Goal: Information Seeking & Learning: Learn about a topic

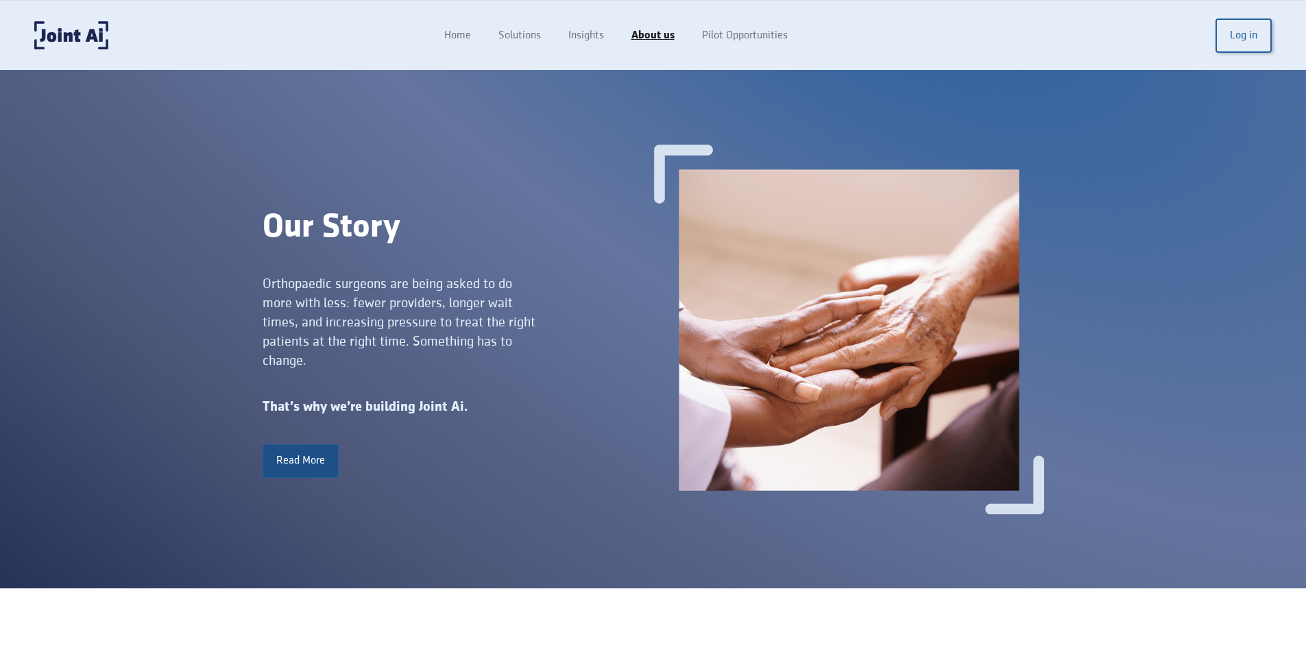
click at [318, 468] on link "Read More" at bounding box center [301, 460] width 76 height 33
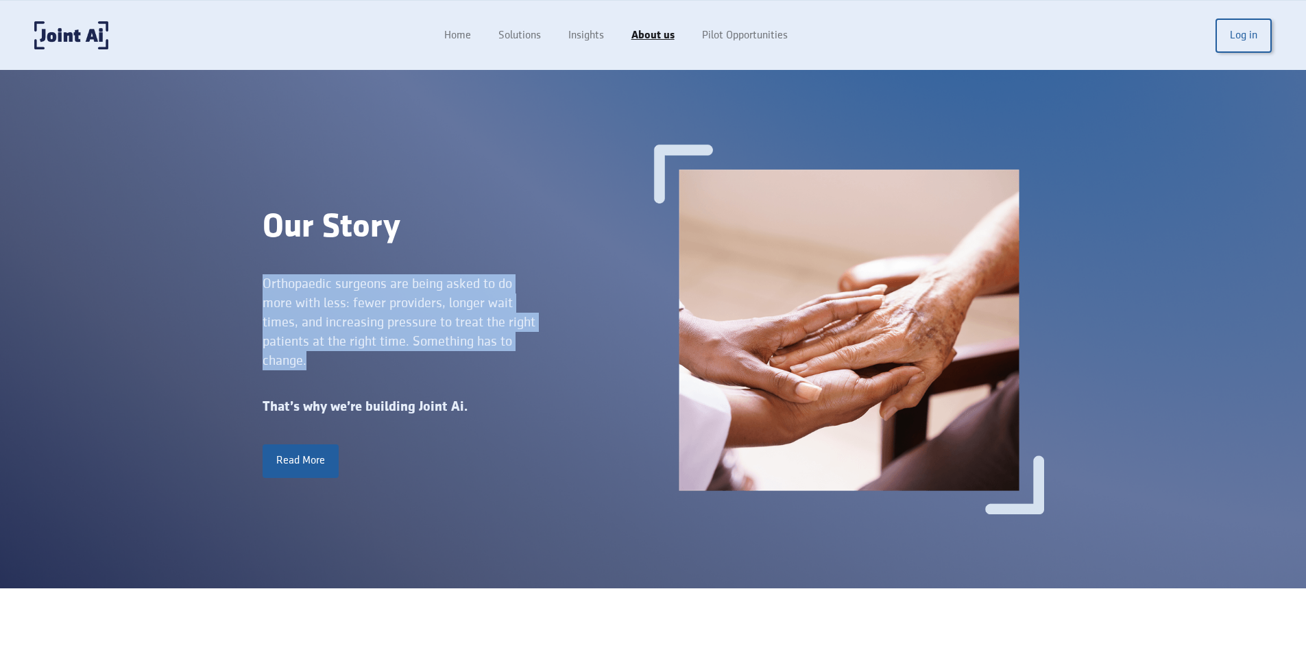
drag, startPoint x: 268, startPoint y: 285, endPoint x: 315, endPoint y: 383, distance: 108.6
click at [315, 383] on div "Our Story Orthopaedic surgeons are being asked to do more with less: fewer prov…" at bounding box center [458, 329] width 391 height 296
copy div "Orthopaedic surgeons are being asked to do more with less: fewer providers, lon…"
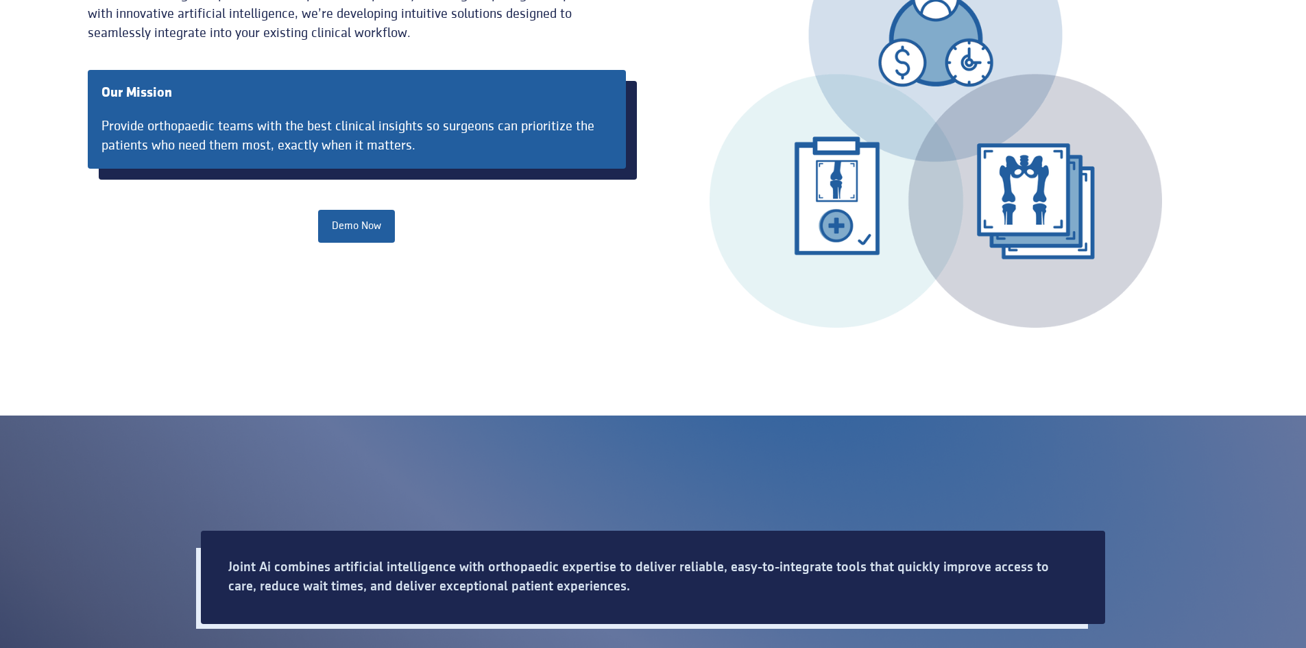
scroll to position [1097, 0]
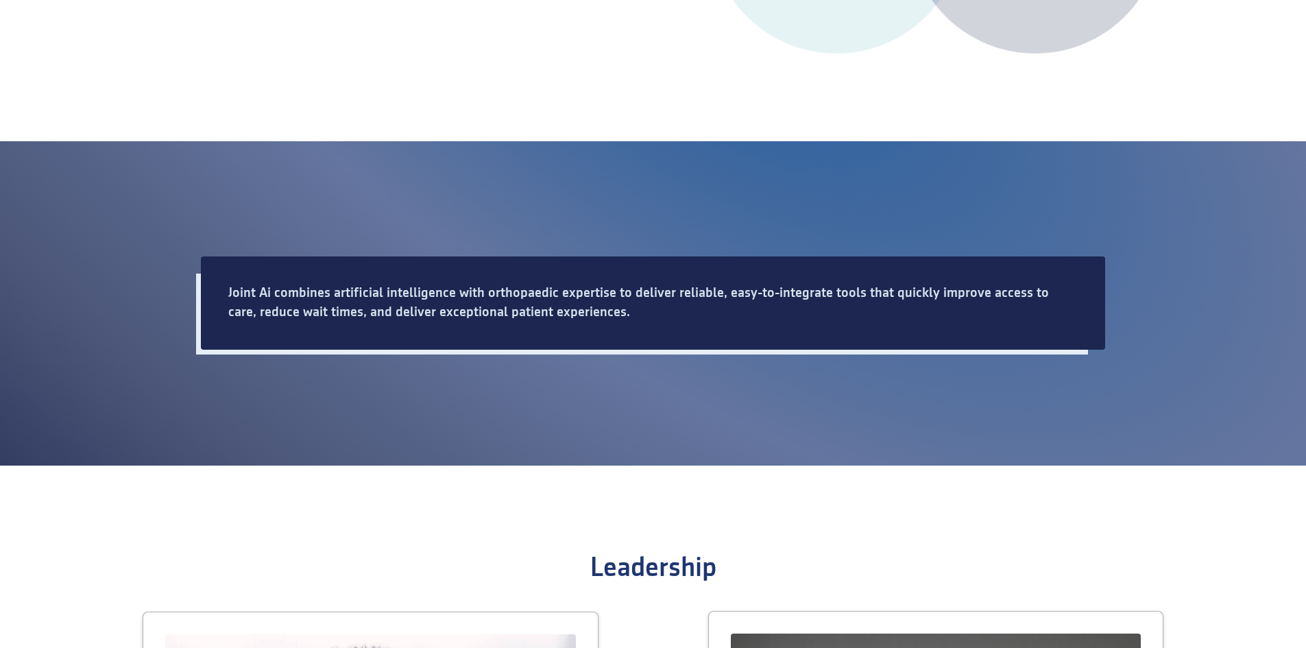
click at [275, 294] on div "Joint Ai combines artificial intelligence with orthopaedic expertise to deliver…" at bounding box center [653, 303] width 850 height 38
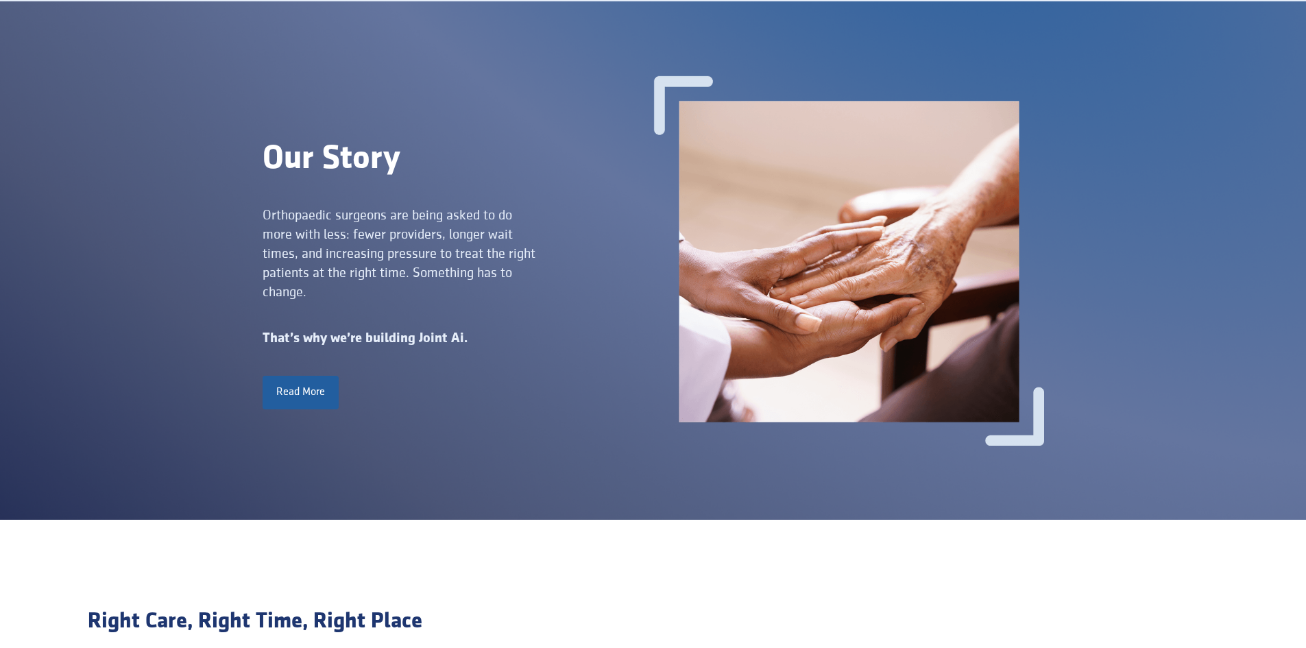
scroll to position [0, 0]
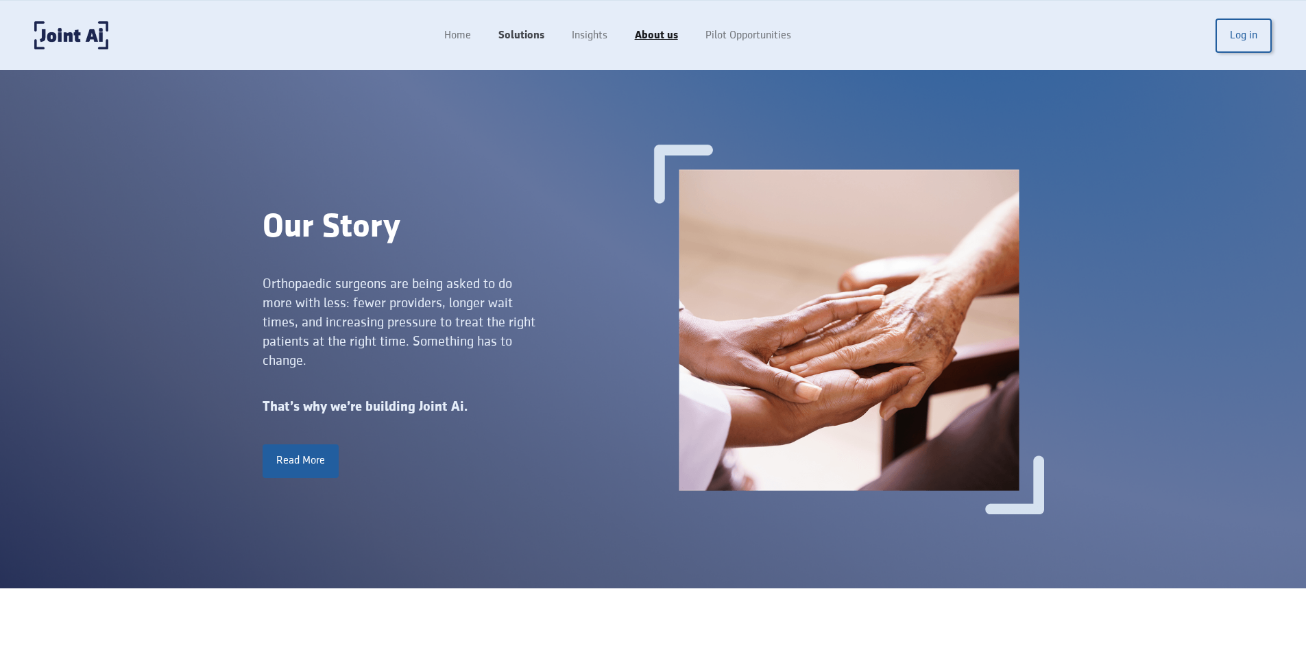
click at [534, 28] on link "Solutions" at bounding box center [521, 36] width 73 height 26
click at [585, 32] on link "Insights" at bounding box center [588, 36] width 66 height 26
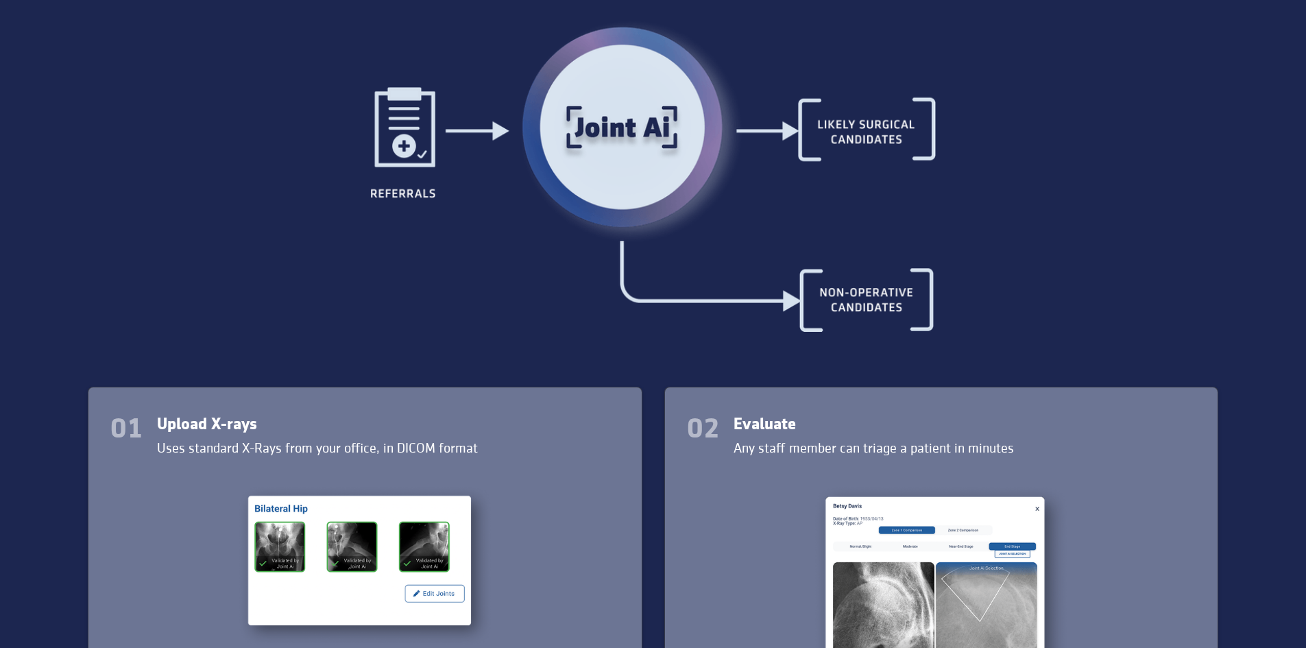
scroll to position [1440, 0]
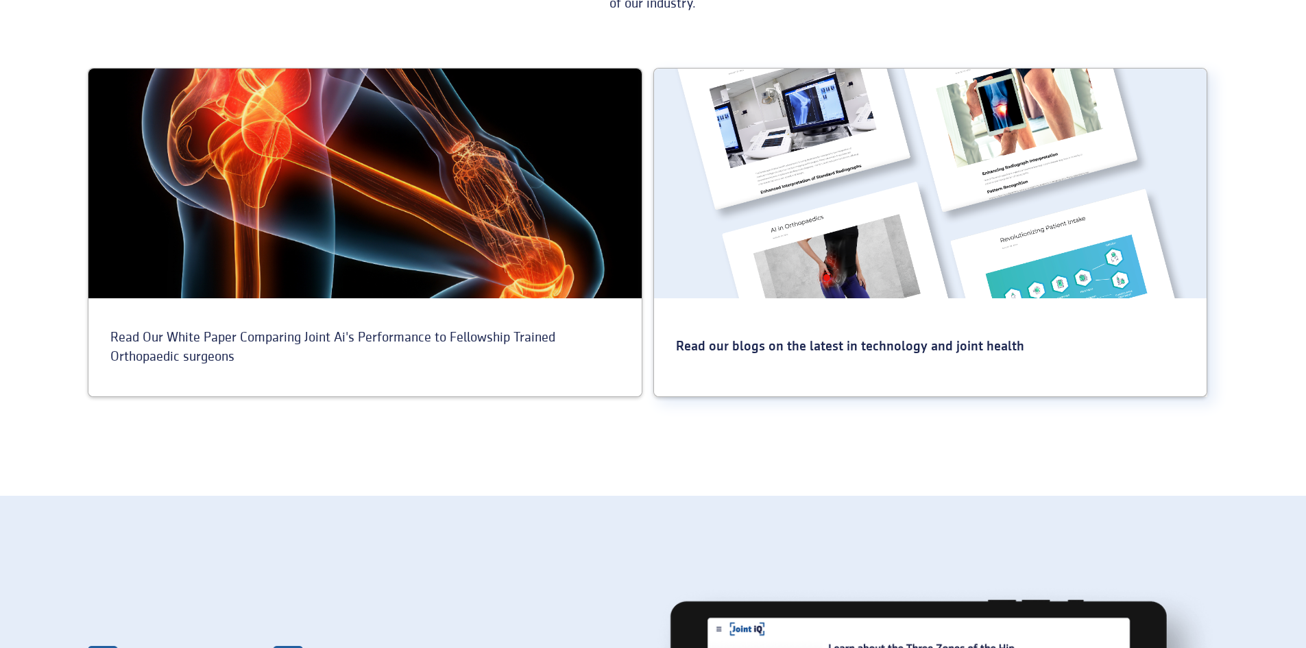
scroll to position [549, 0]
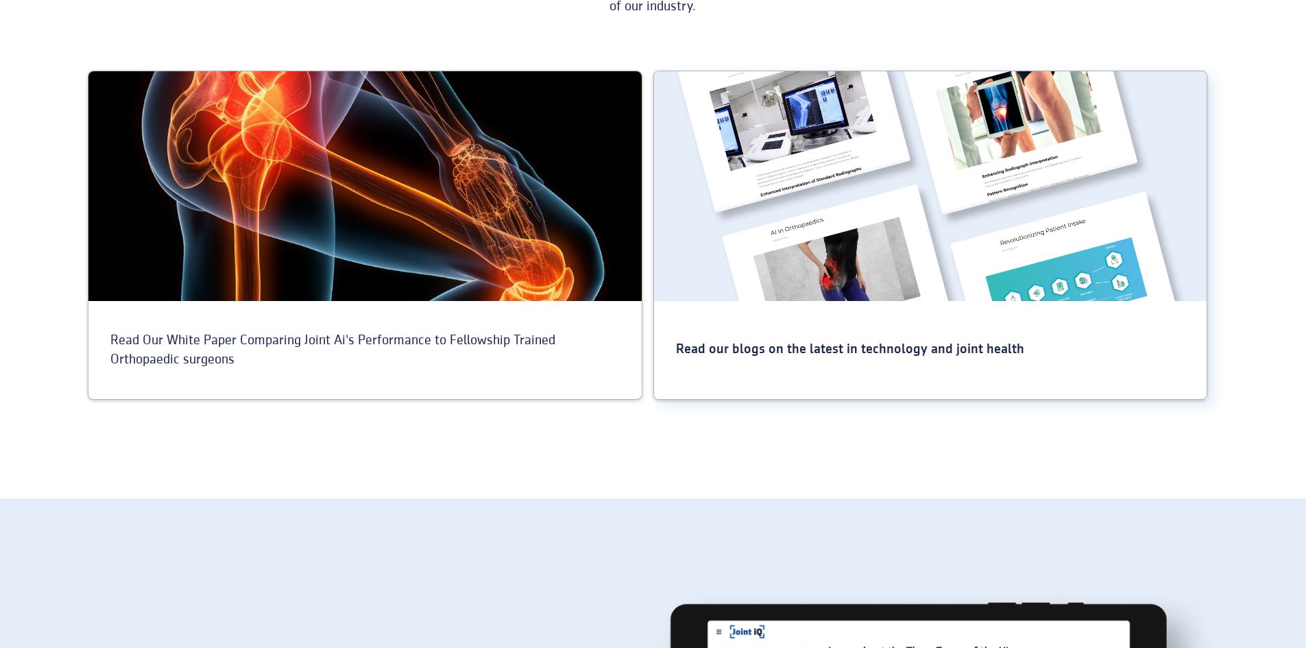
click at [846, 242] on div at bounding box center [930, 186] width 553 height 230
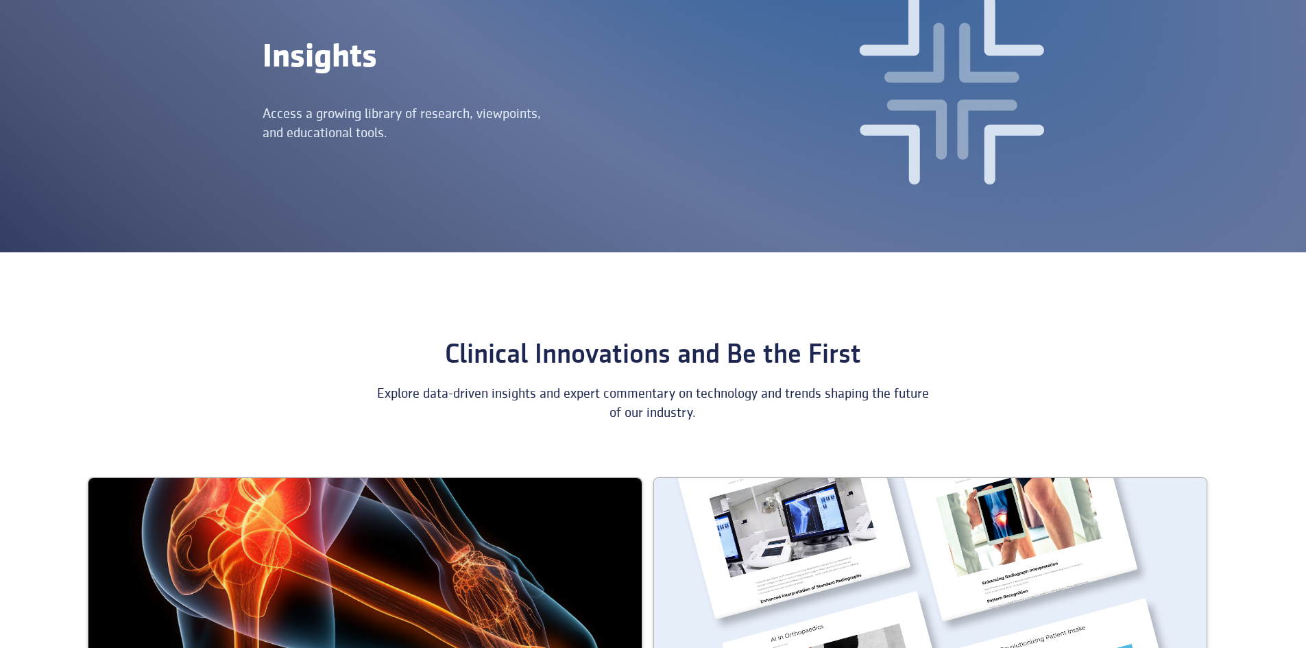
scroll to position [0, 0]
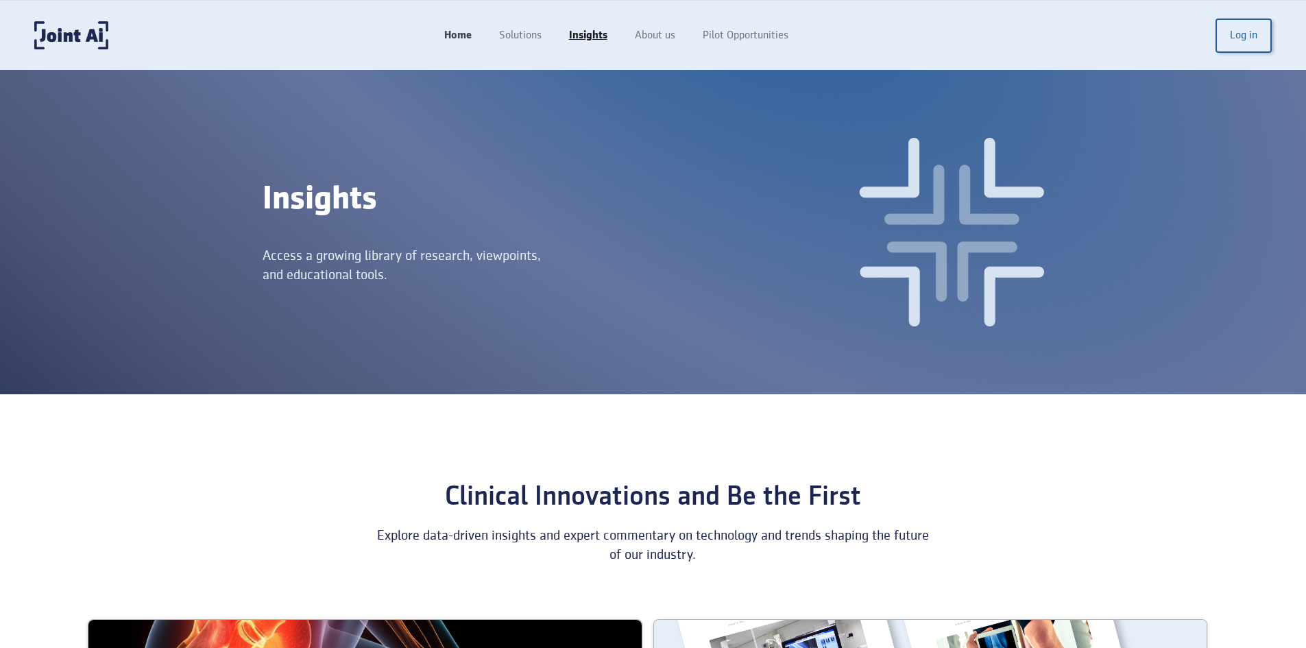
click at [472, 37] on link "Home" at bounding box center [458, 36] width 55 height 26
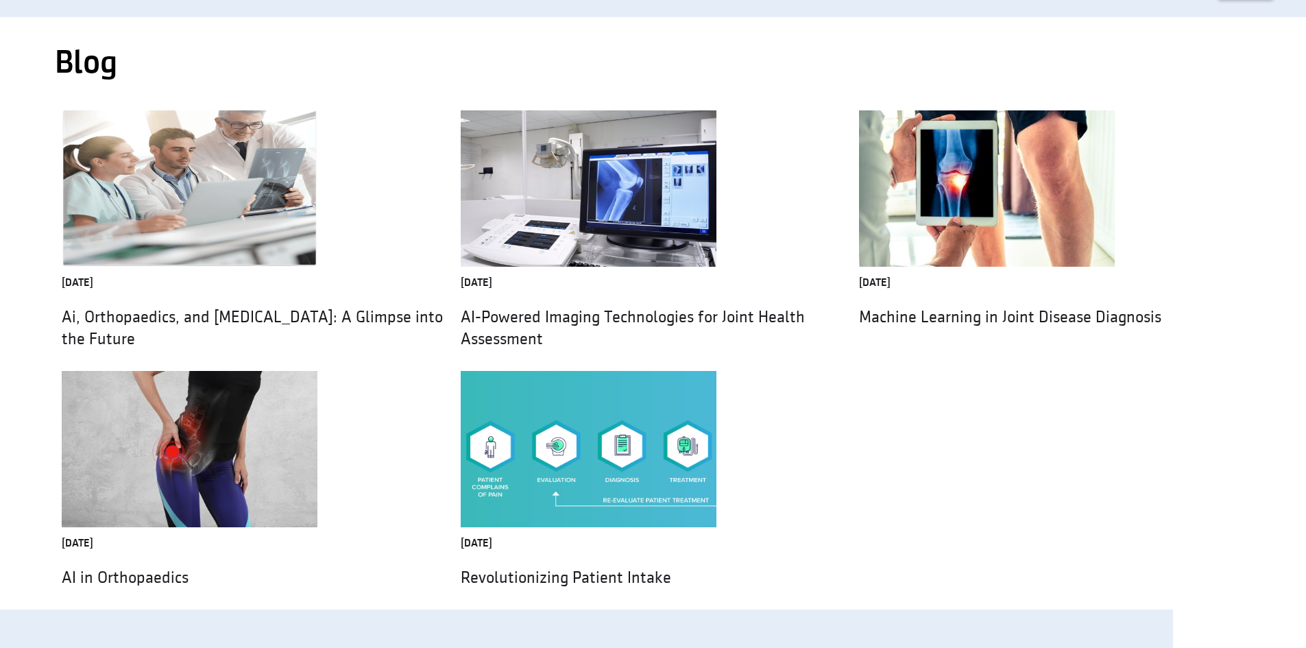
scroll to position [45, 0]
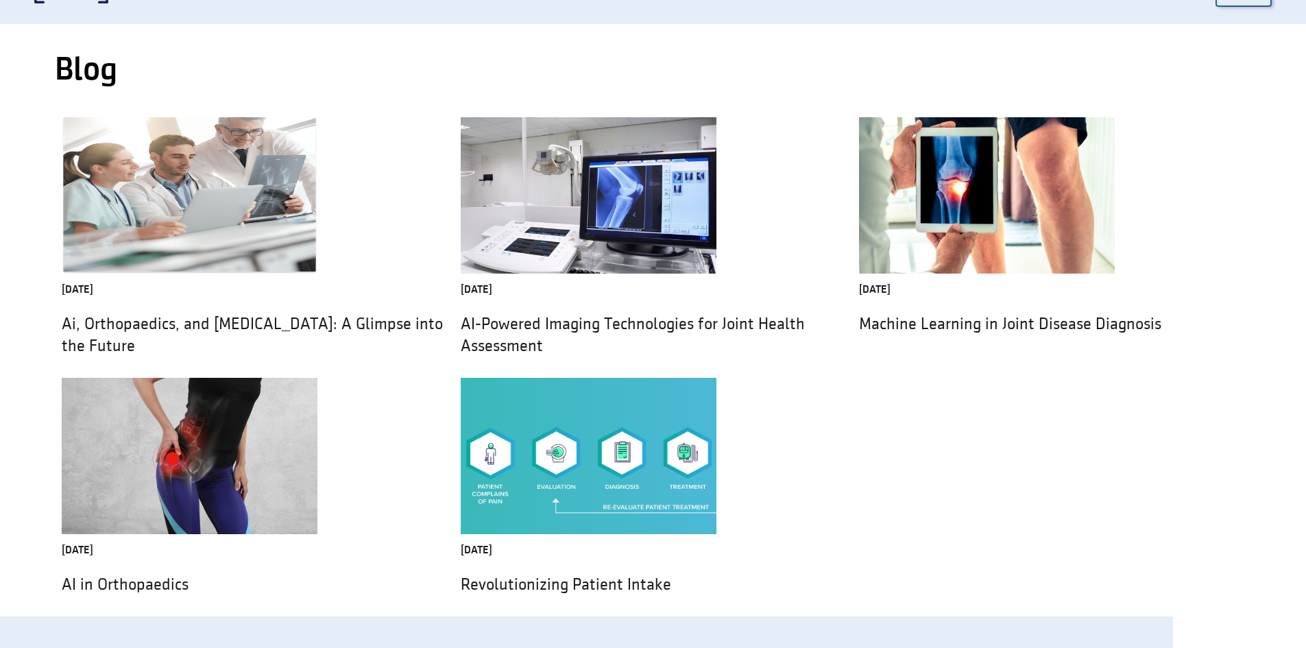
click at [142, 208] on img at bounding box center [190, 195] width 256 height 156
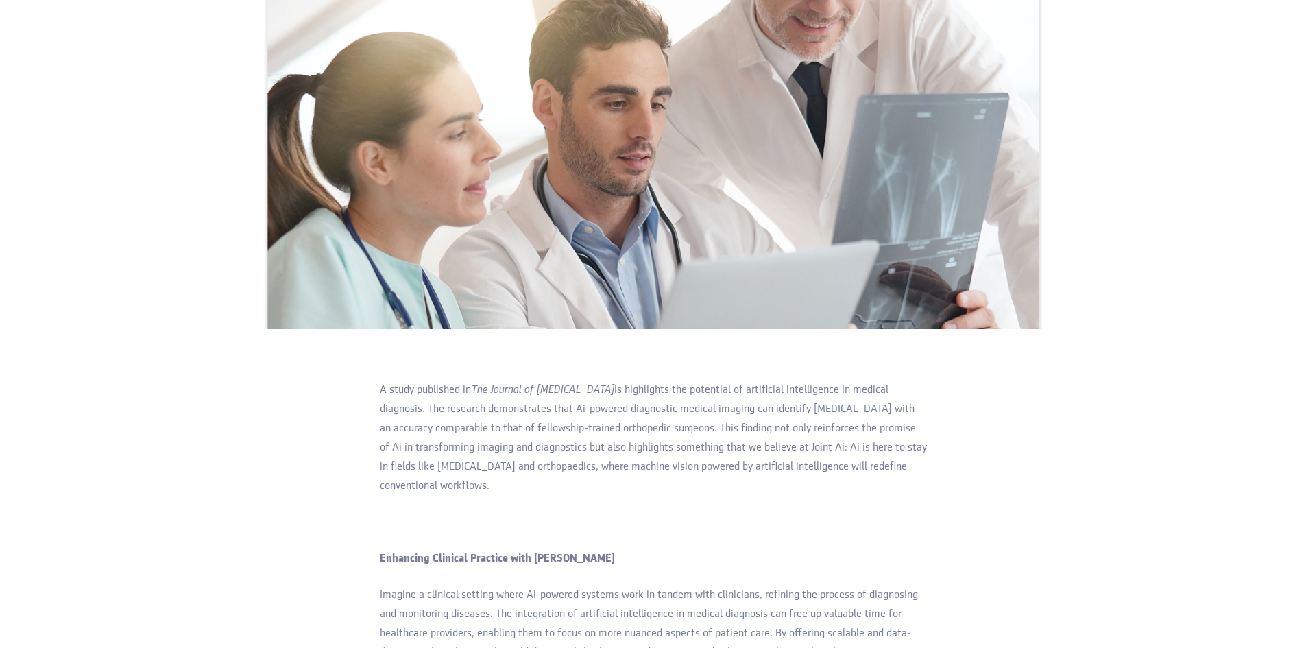
scroll to position [1097, 0]
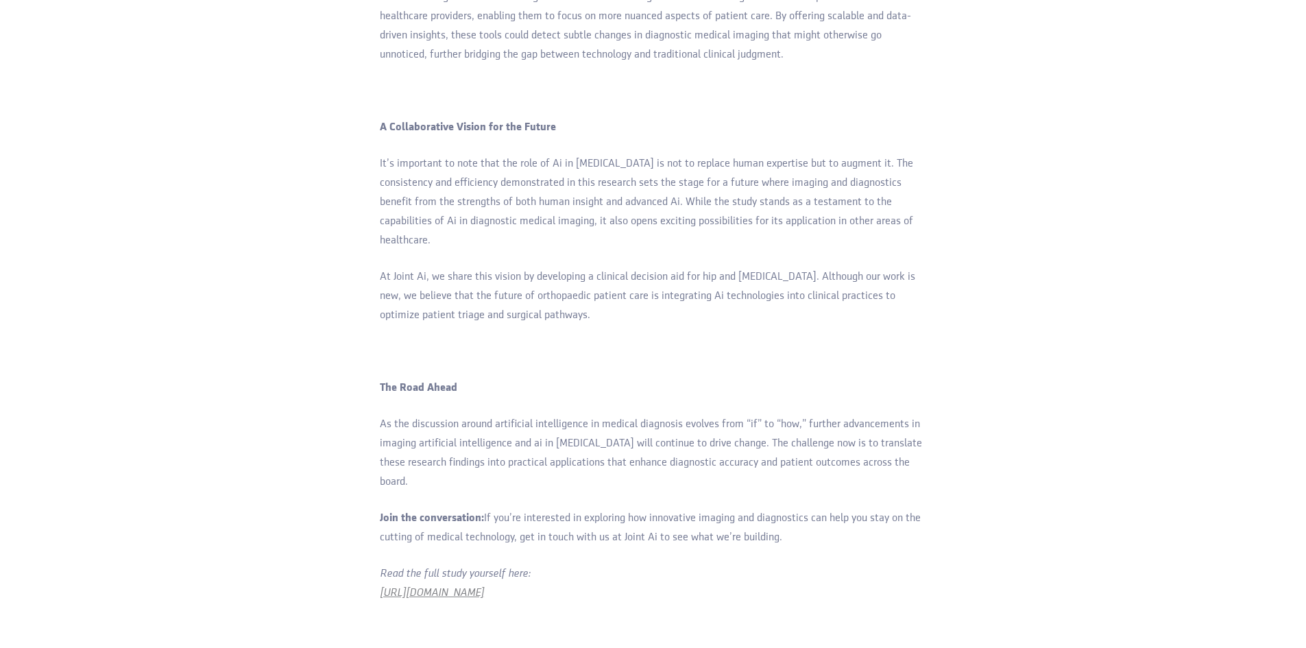
click at [472, 588] on em "https://pubmed.ncbi.nlm.nih.gov/32418746/" at bounding box center [432, 593] width 104 height 11
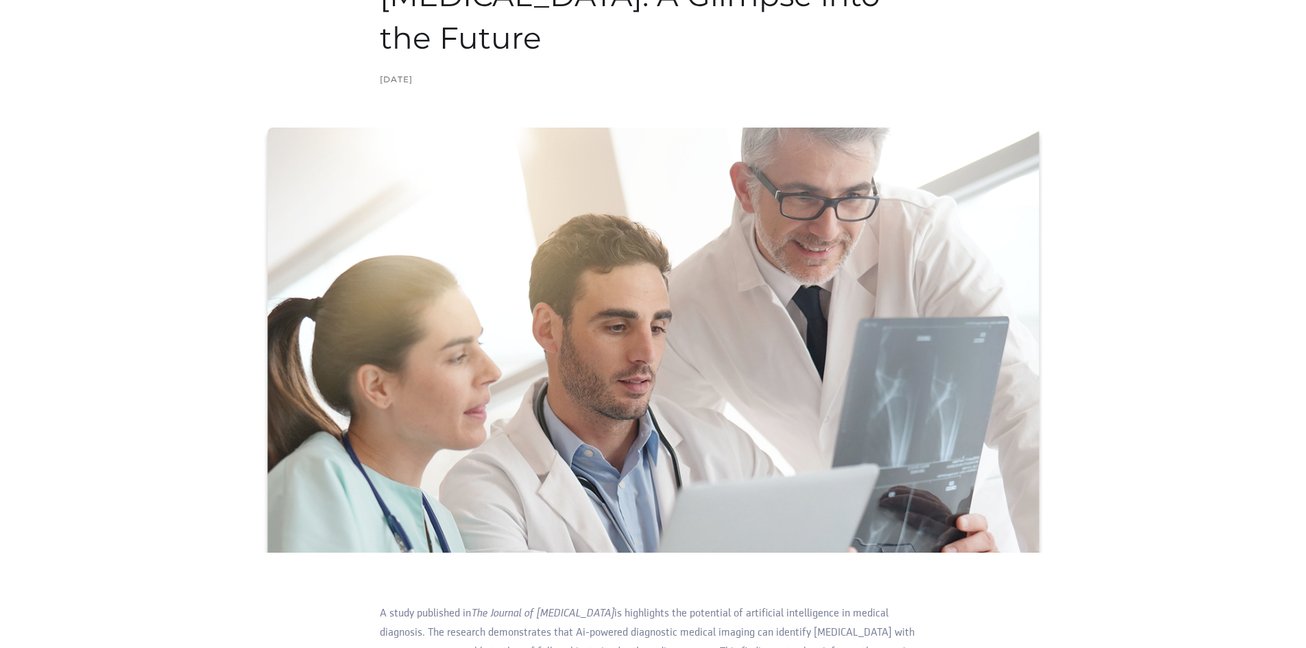
scroll to position [274, 0]
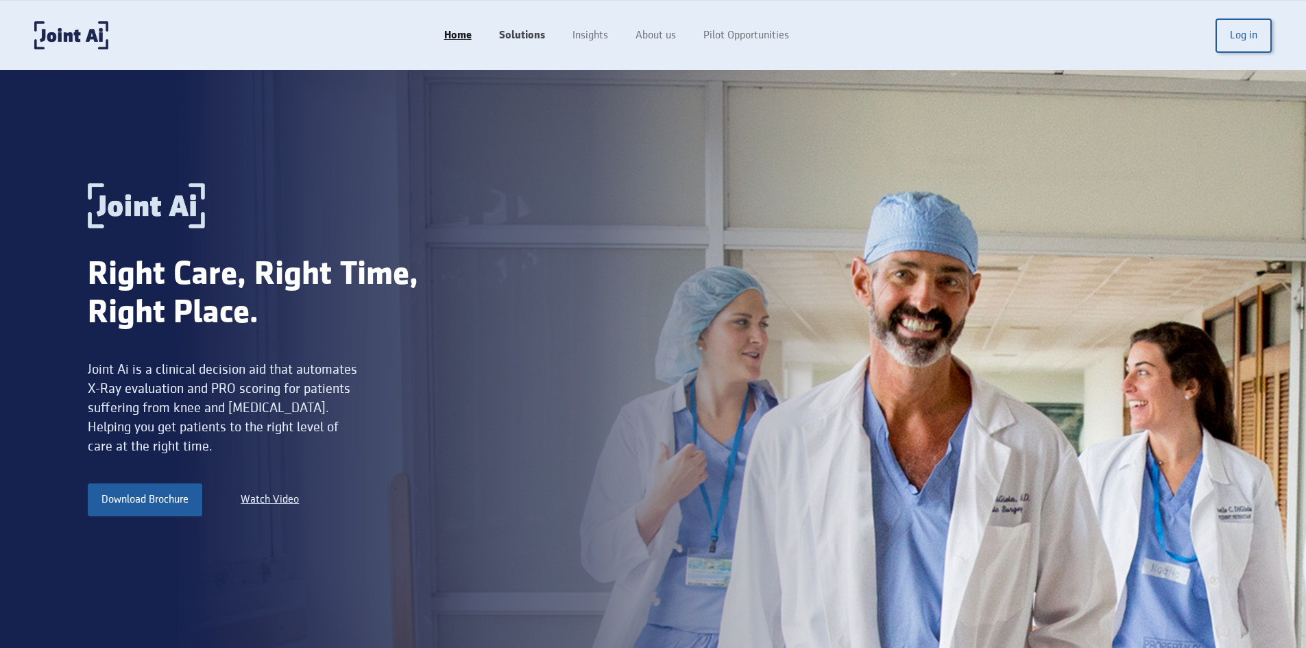
click at [520, 34] on link "Solutions" at bounding box center [521, 36] width 73 height 26
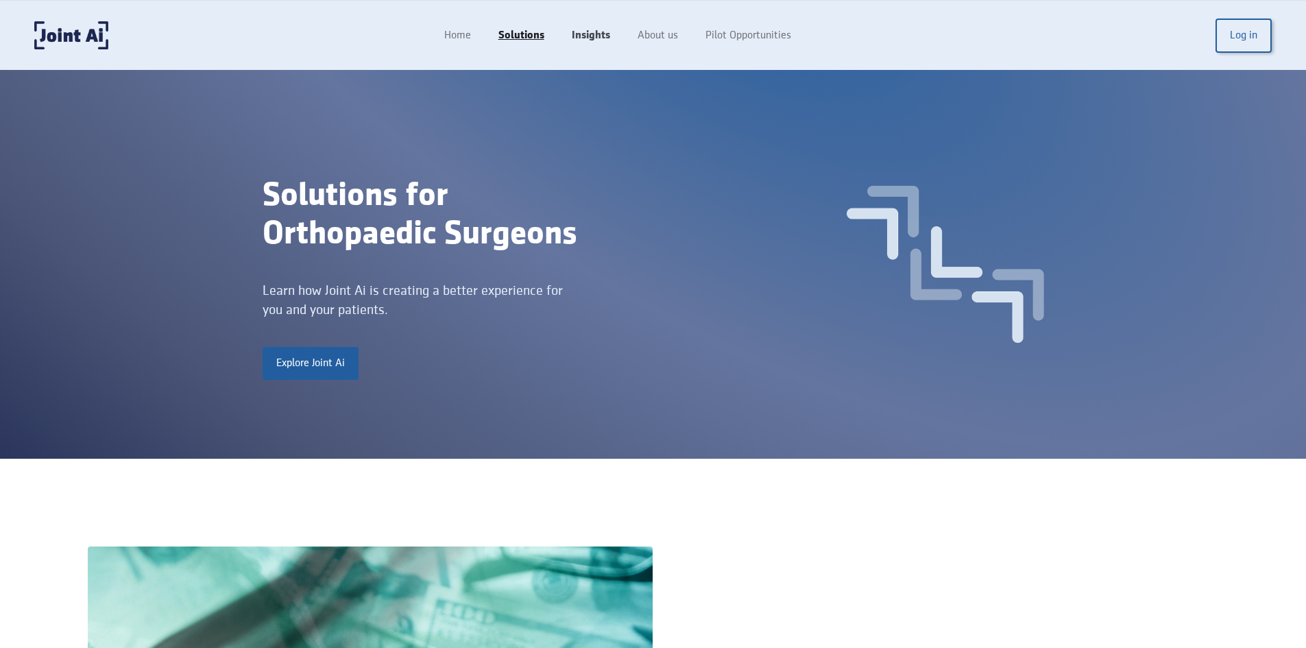
click at [600, 36] on link "Insights" at bounding box center [591, 36] width 66 height 26
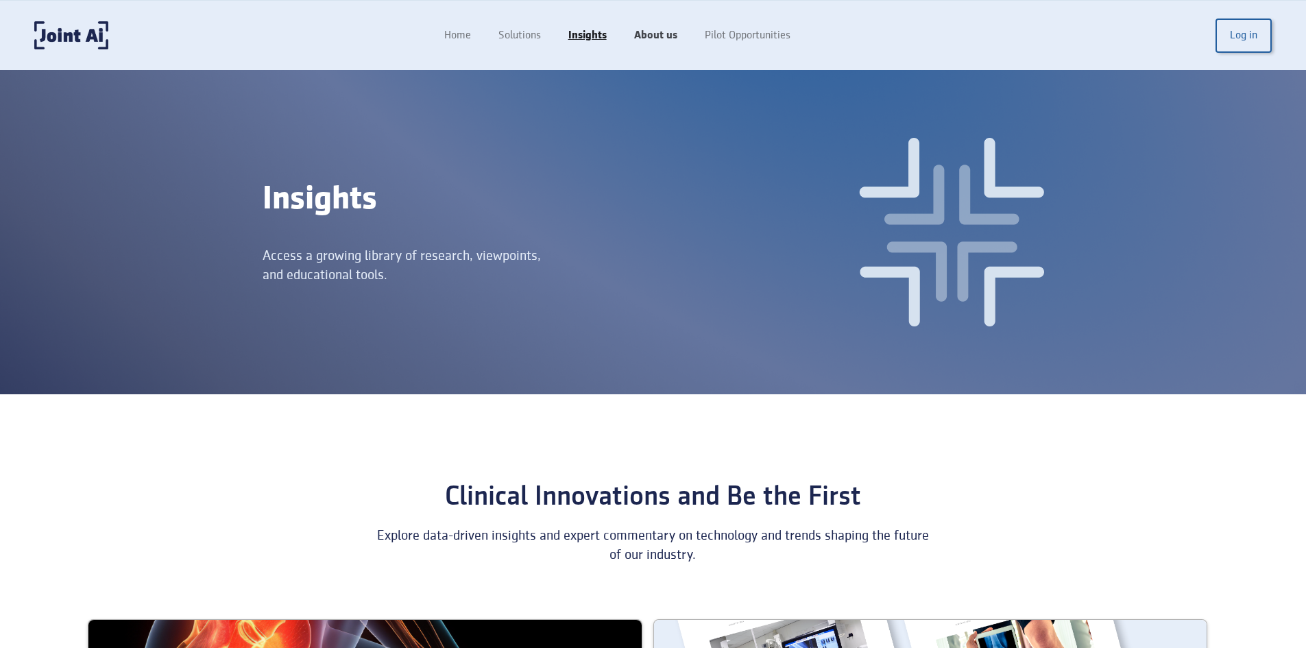
click at [673, 34] on link "About us" at bounding box center [656, 36] width 71 height 26
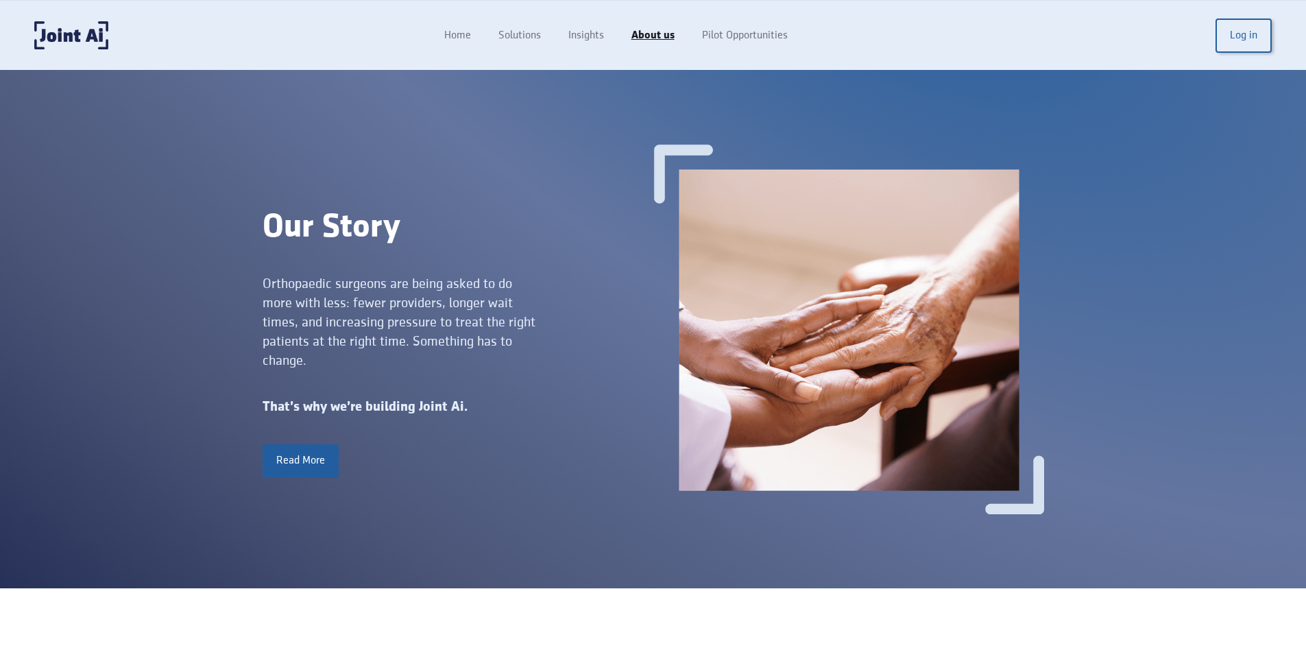
scroll to position [480, 0]
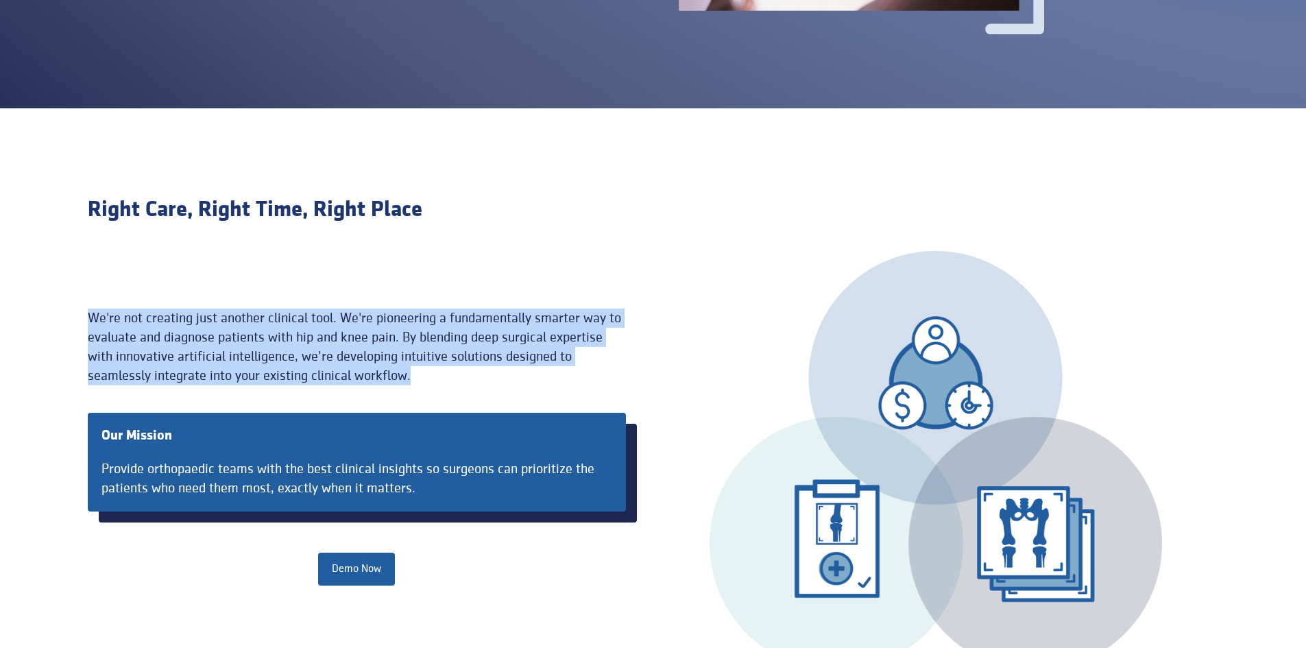
drag, startPoint x: 415, startPoint y: 375, endPoint x: 87, endPoint y: 318, distance: 332.7
click at [87, 318] on section "Right Care, Right Time, Right Place We're not creating just another clinical to…" at bounding box center [653, 433] width 1306 height 650
copy div "We're not creating just another clinical tool. We're pioneering a fundamentally…"
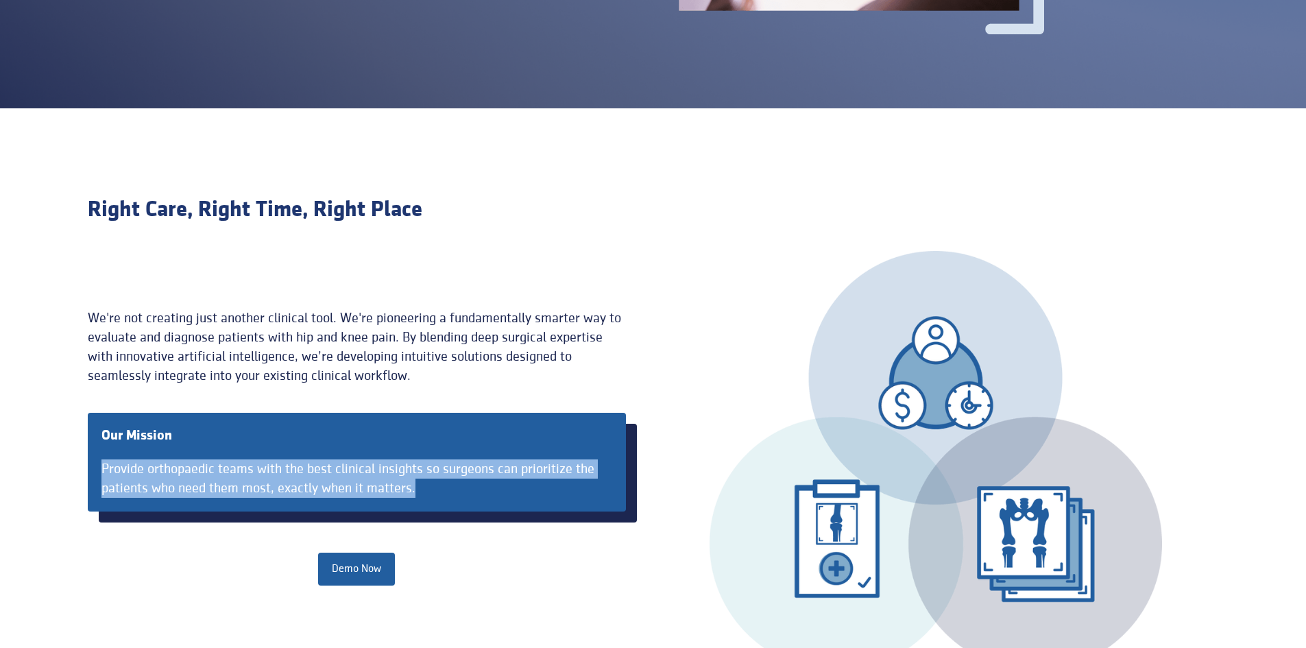
drag, startPoint x: 421, startPoint y: 489, endPoint x: 83, endPoint y: 468, distance: 338.7
click at [83, 468] on section "Right Care, Right Time, Right Place We're not creating just another clinical to…" at bounding box center [653, 433] width 1306 height 650
copy div "Provide orthopaedic teams with the best clinical insights so surgeons can prior…"
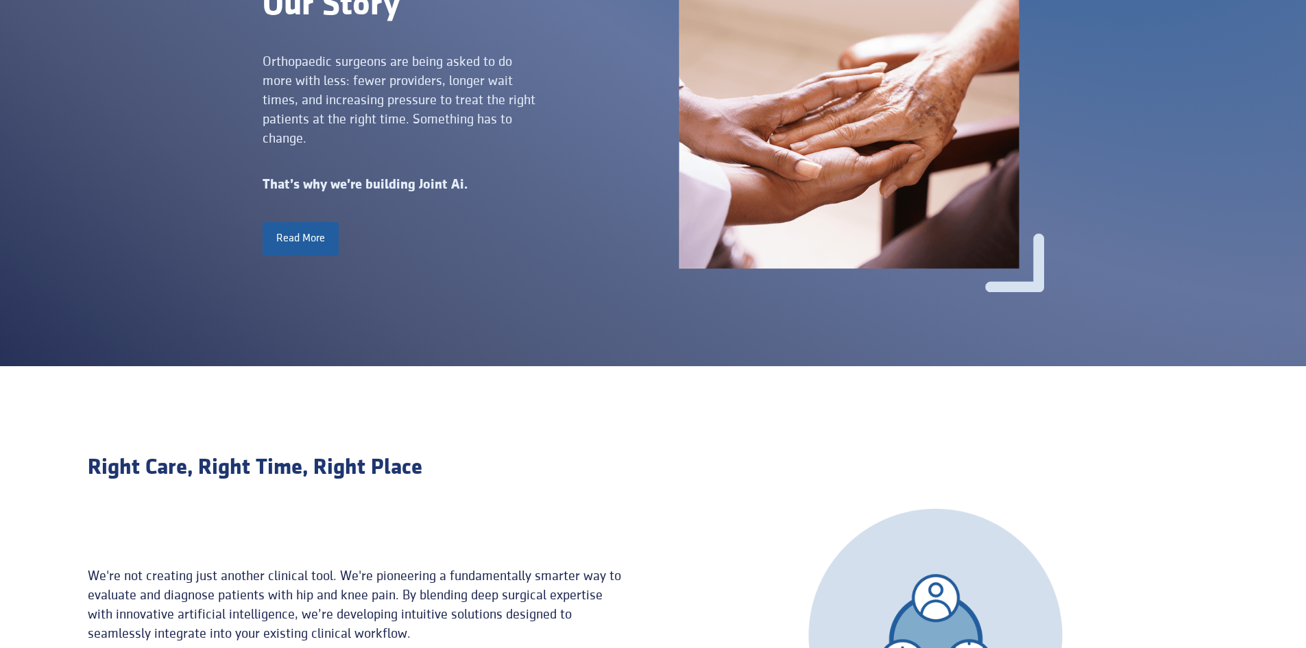
scroll to position [69, 0]
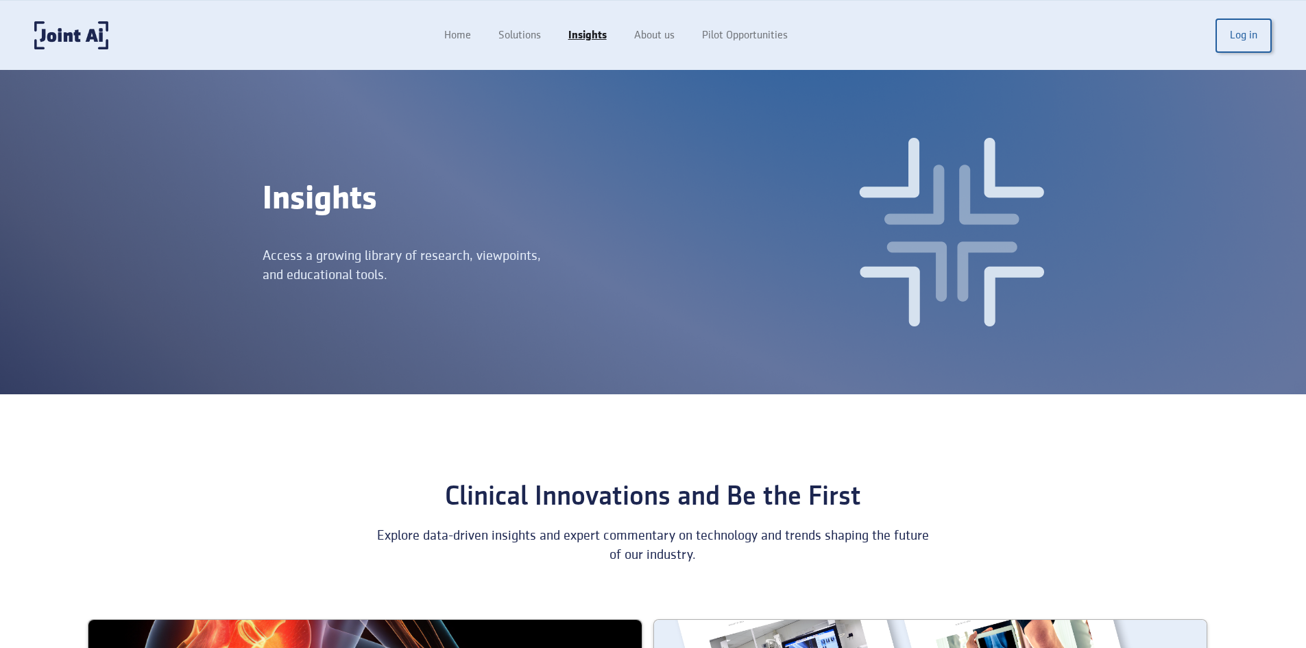
click at [121, 62] on div "Home Solutions Insights About us Pilot Opportunities Log in" at bounding box center [653, 35] width 1306 height 69
